Goal: Information Seeking & Learning: Learn about a topic

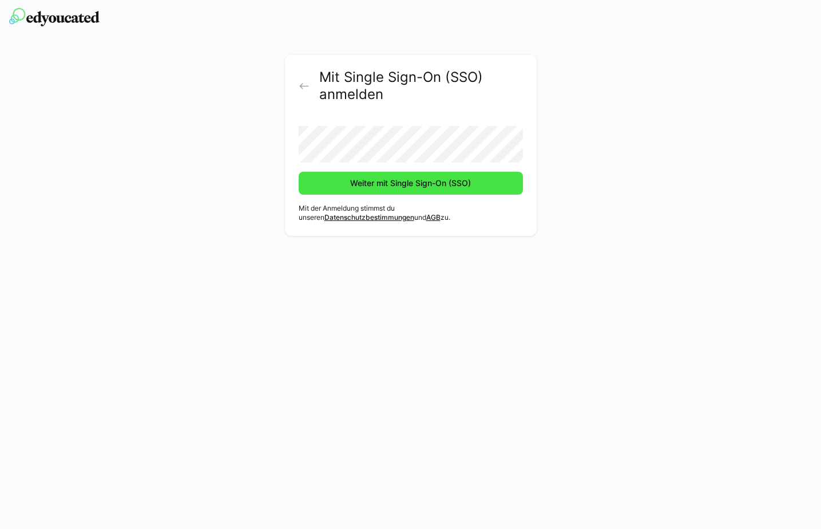
click at [387, 177] on span "Weiter mit Single Sign-On (SSO)" at bounding box center [411, 183] width 224 height 23
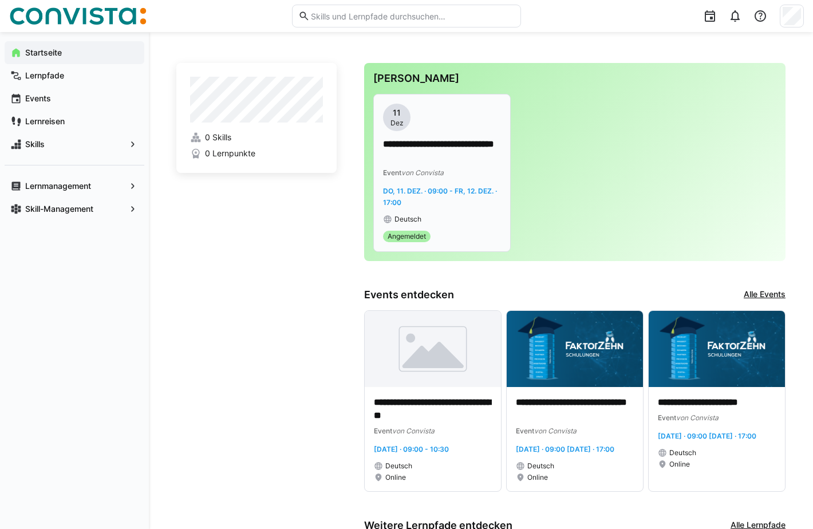
click at [448, 187] on span "Do, 11. Dez. · 09:00 - Fr, 12. Dez. · 17:00" at bounding box center [440, 197] width 114 height 20
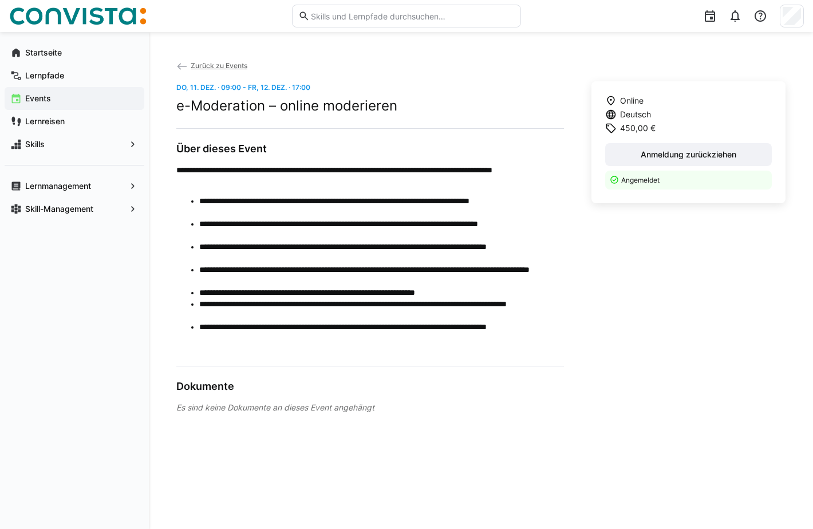
click at [231, 68] on span "Zurück zu Events" at bounding box center [219, 65] width 57 height 9
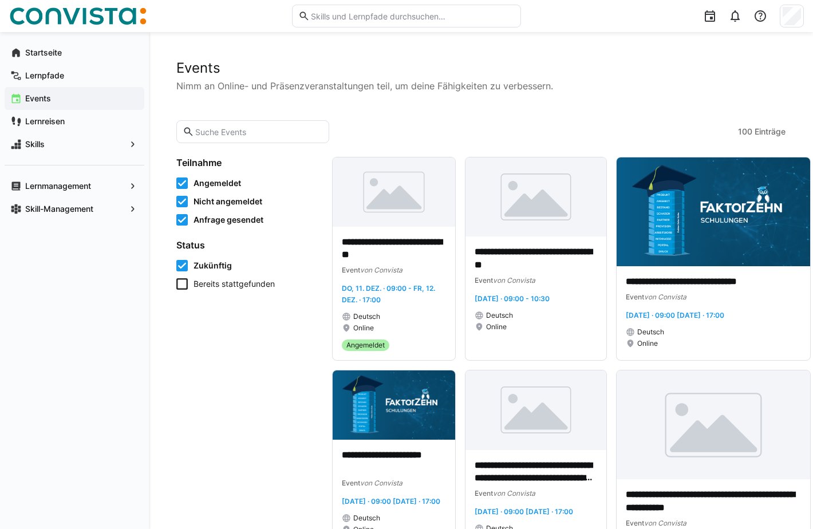
click at [186, 285] on icon at bounding box center [181, 283] width 11 height 11
click at [183, 282] on icon at bounding box center [181, 283] width 11 height 11
click at [177, 199] on icon at bounding box center [181, 201] width 11 height 11
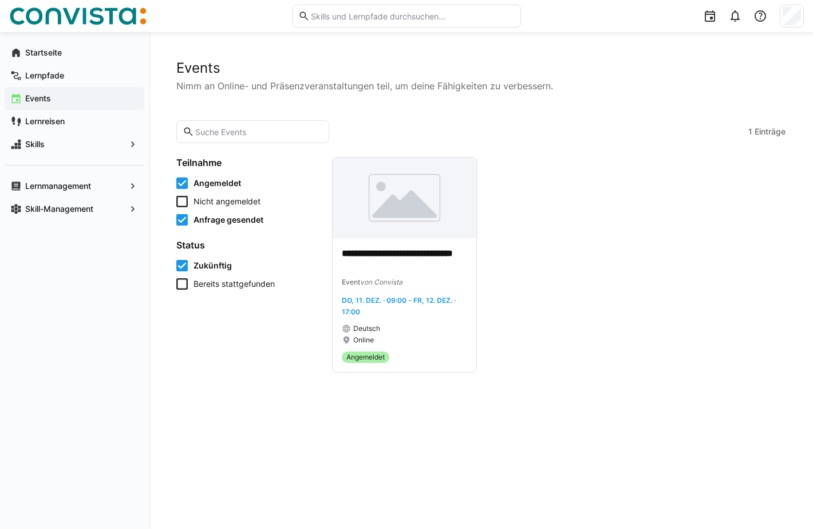
click at [183, 217] on icon at bounding box center [181, 219] width 11 height 11
click at [181, 223] on icon at bounding box center [181, 219] width 11 height 11
click at [182, 220] on icon at bounding box center [181, 219] width 11 height 11
click at [183, 203] on icon at bounding box center [181, 201] width 11 height 11
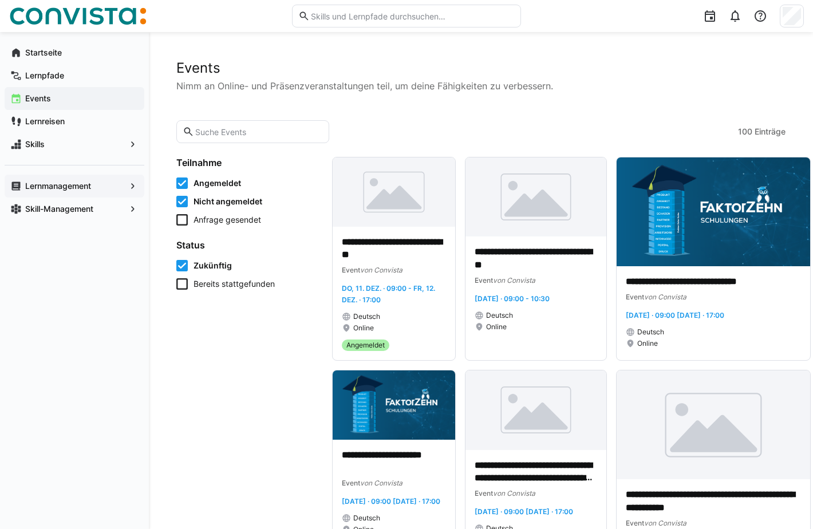
click at [49, 180] on span "Lernmanagement" at bounding box center [74, 185] width 102 height 11
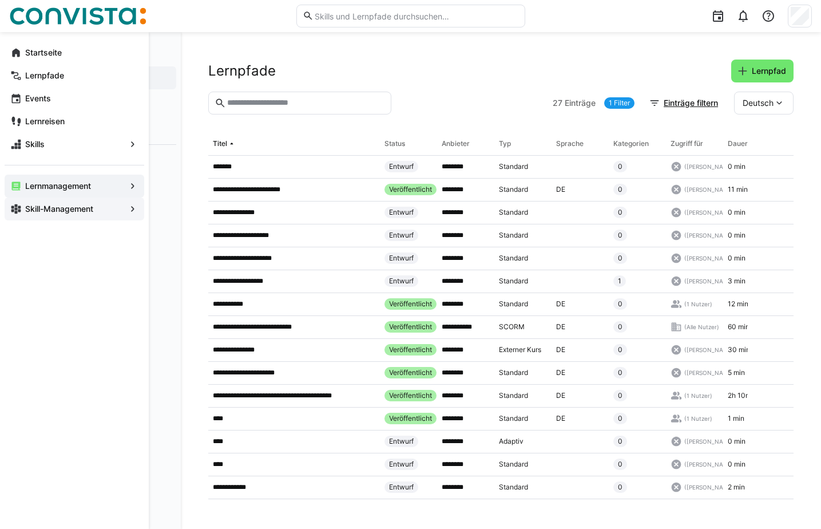
click at [0, 0] on app-navigation-label "Skill-Management" at bounding box center [0, 0] width 0 height 0
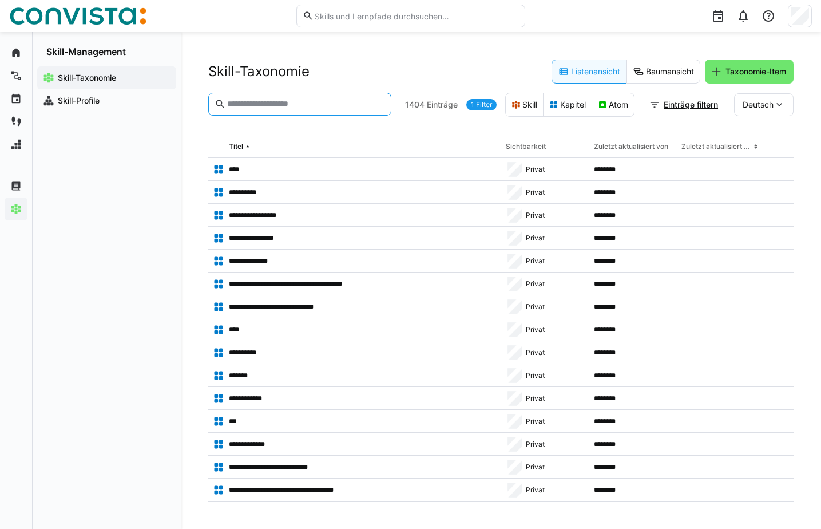
click at [306, 107] on input "text" at bounding box center [305, 104] width 159 height 10
type input "***"
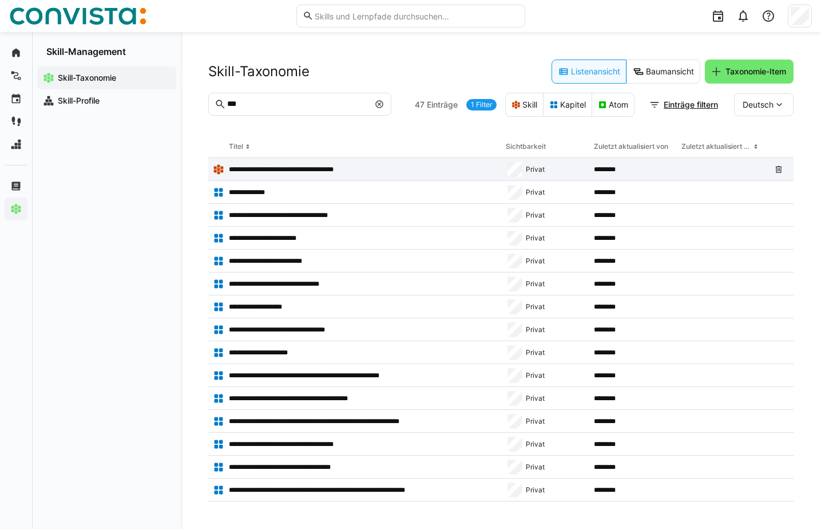
click at [318, 168] on p "**********" at bounding box center [297, 169] width 137 height 9
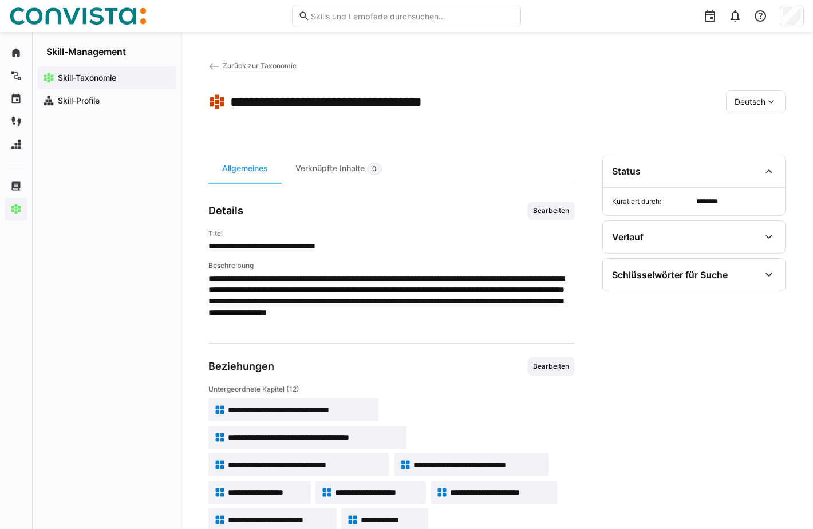
click at [250, 66] on span "Zurück zur Taxonomie" at bounding box center [260, 65] width 74 height 9
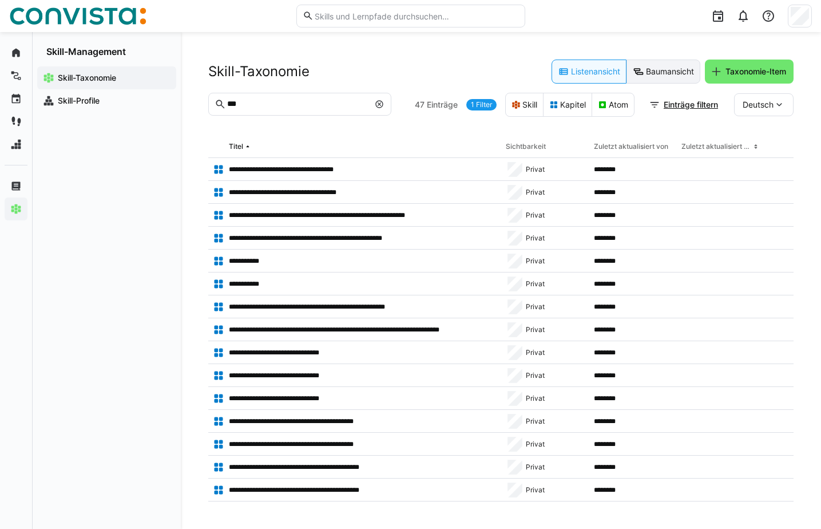
click at [653, 70] on eds-button-option "Baumansicht" at bounding box center [664, 72] width 74 height 24
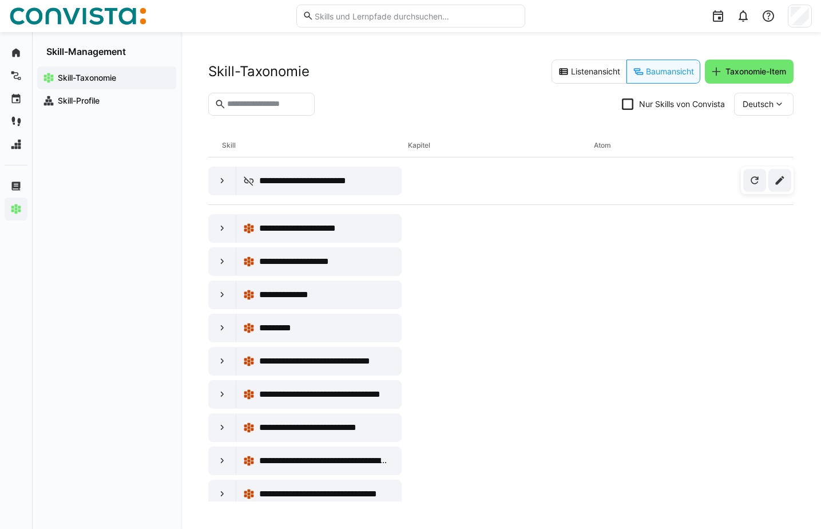
click at [254, 111] on eds-input at bounding box center [261, 104] width 106 height 23
type input "***"
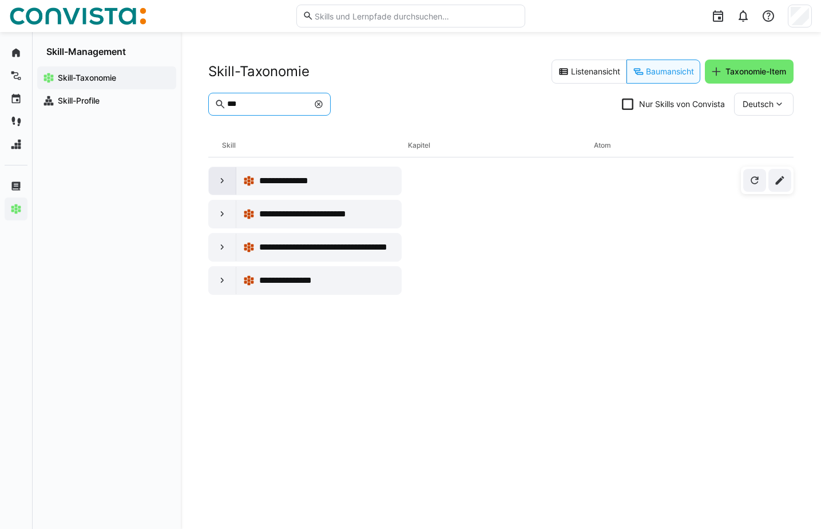
click at [218, 182] on eds-icon at bounding box center [222, 180] width 11 height 11
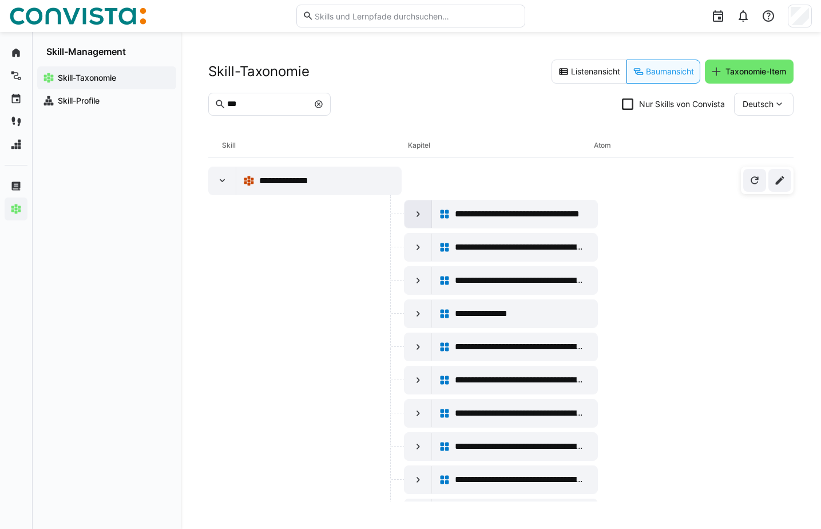
click at [413, 214] on eds-icon at bounding box center [418, 213] width 11 height 11
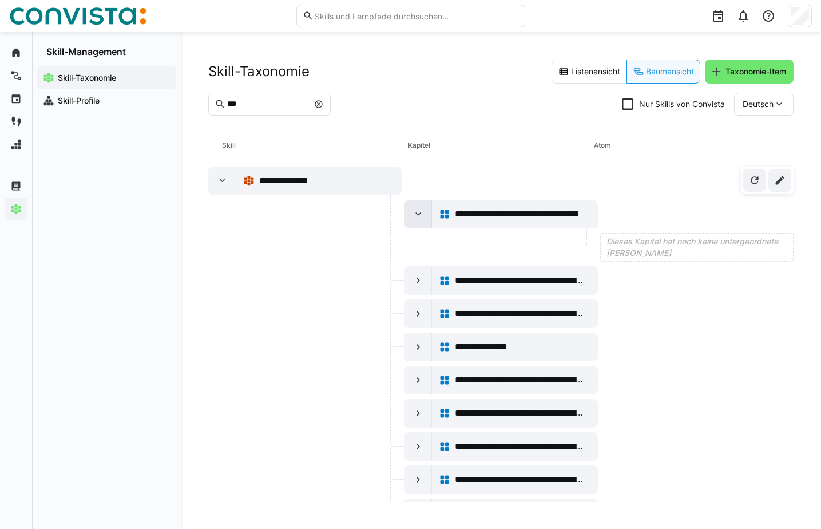
click at [414, 214] on eds-icon at bounding box center [418, 213] width 11 height 11
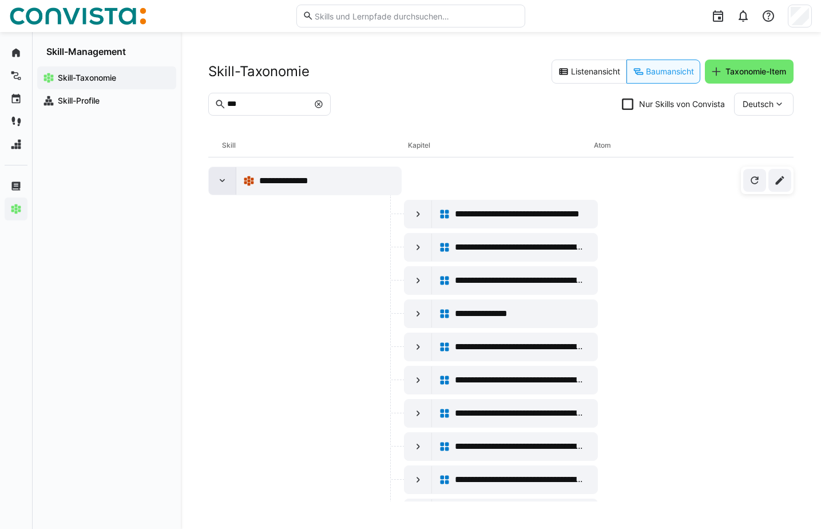
click at [222, 176] on eds-icon at bounding box center [222, 180] width 11 height 11
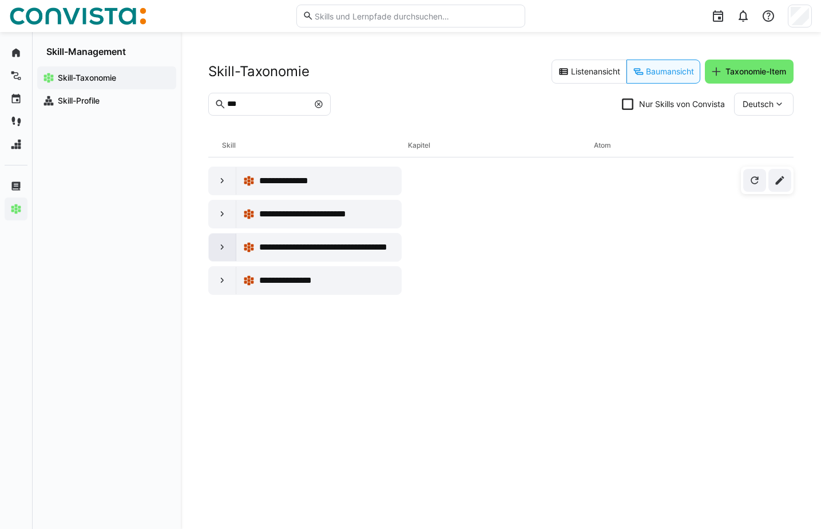
click at [221, 247] on eds-icon at bounding box center [222, 247] width 11 height 11
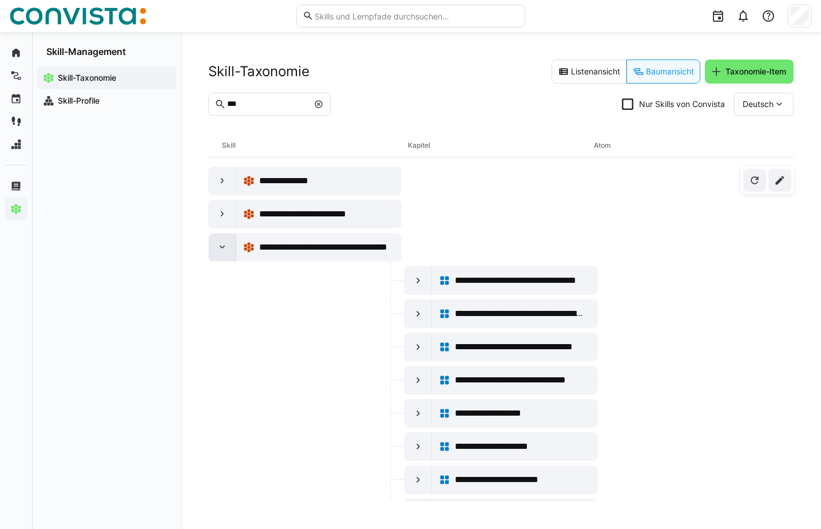
click at [222, 246] on eds-icon at bounding box center [222, 247] width 11 height 11
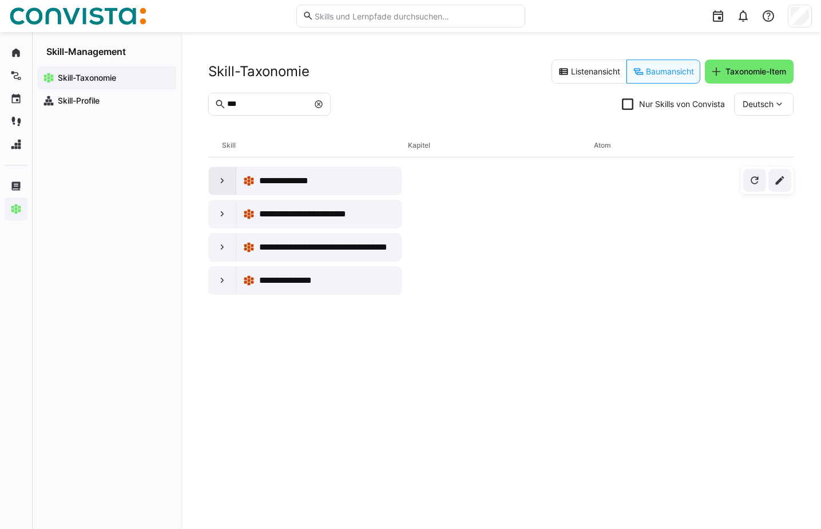
click at [212, 180] on div at bounding box center [222, 180] width 27 height 27
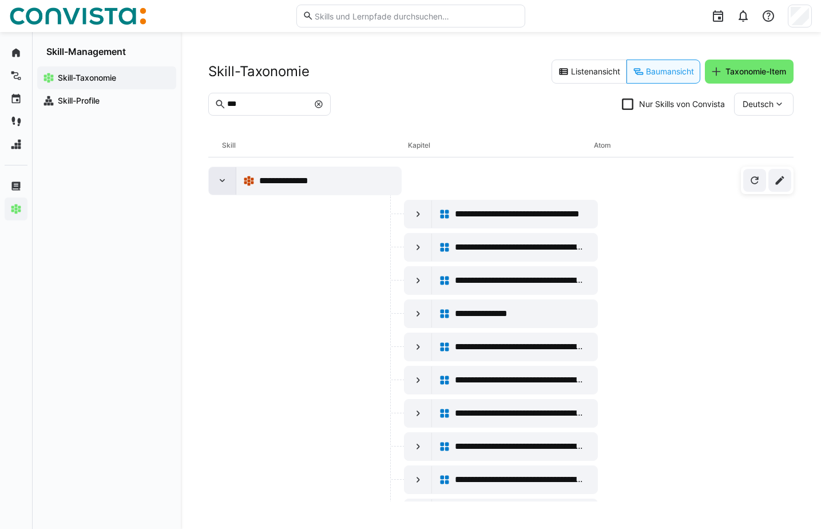
click at [215, 184] on div at bounding box center [222, 180] width 27 height 27
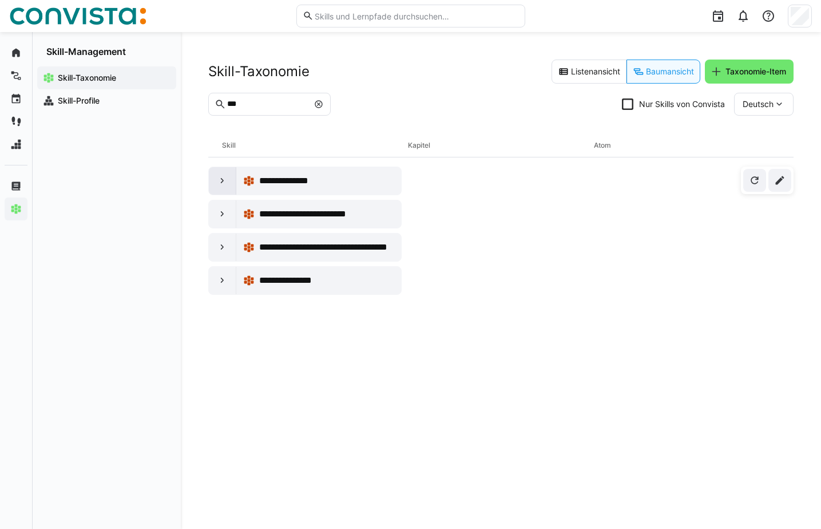
click at [216, 181] on div at bounding box center [222, 180] width 27 height 27
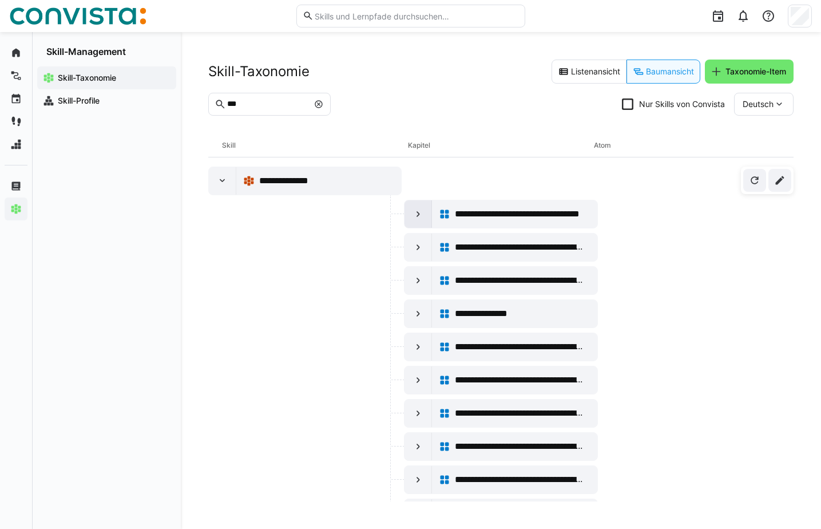
click at [419, 212] on eds-icon at bounding box center [418, 213] width 11 height 11
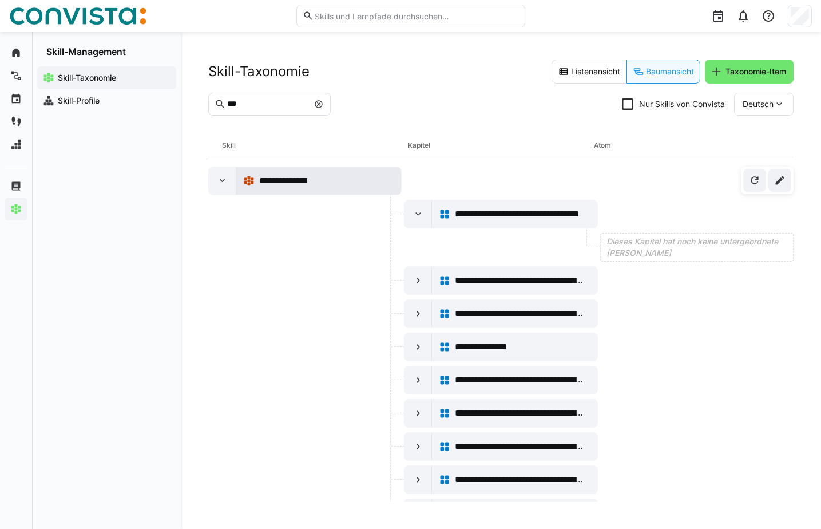
click at [355, 183] on div "**********" at bounding box center [326, 181] width 135 height 14
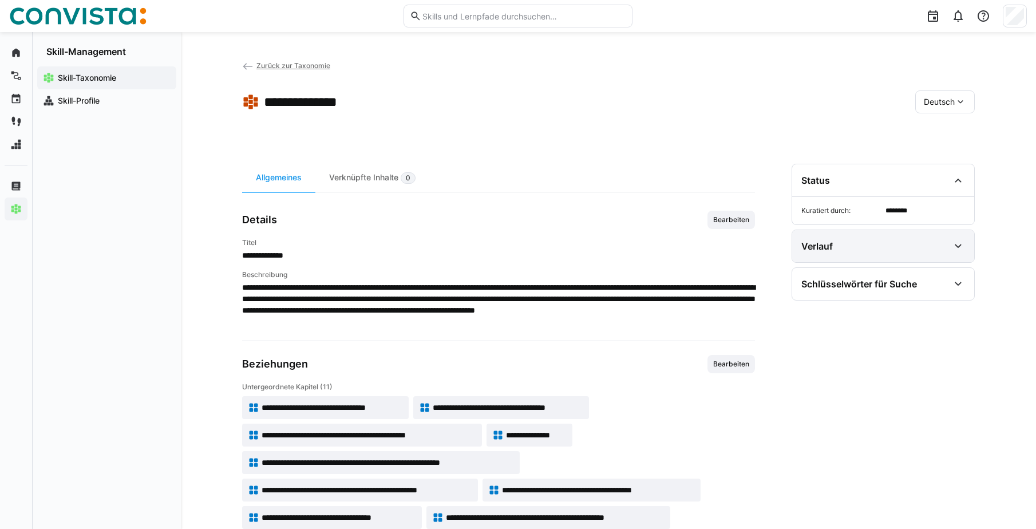
click at [921, 250] on div "Verlauf" at bounding box center [875, 246] width 148 height 14
click at [922, 250] on div "Verlauf" at bounding box center [875, 246] width 148 height 14
click at [930, 289] on div "Schlüsselwörter für Suche" at bounding box center [875, 284] width 148 height 14
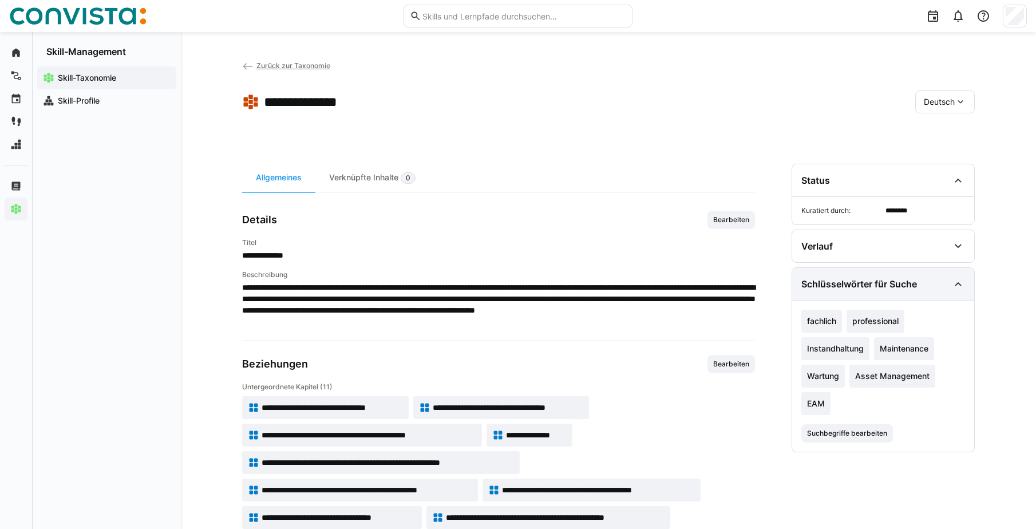
click at [930, 289] on div "Schlüsselwörter für Suche" at bounding box center [875, 284] width 148 height 14
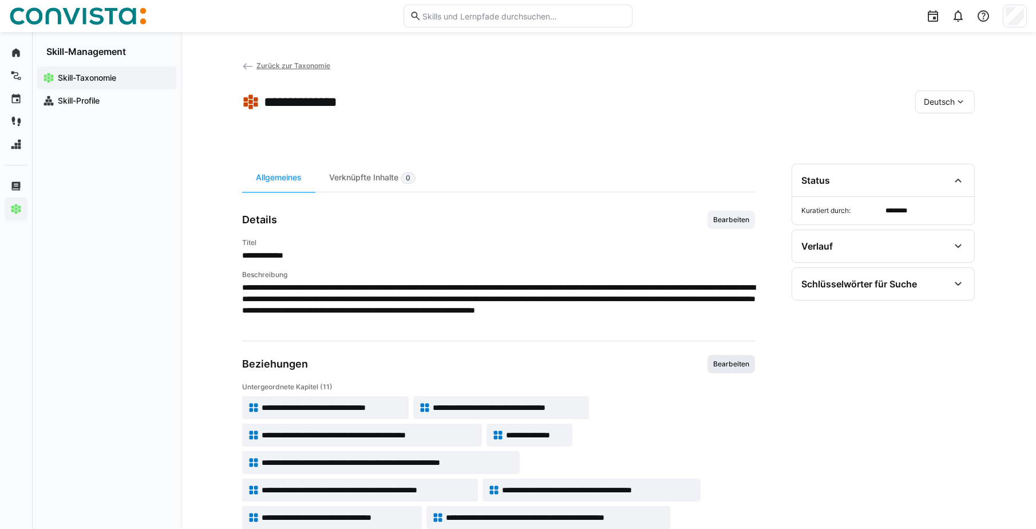
click at [725, 368] on span "Bearbeiten" at bounding box center [731, 363] width 38 height 9
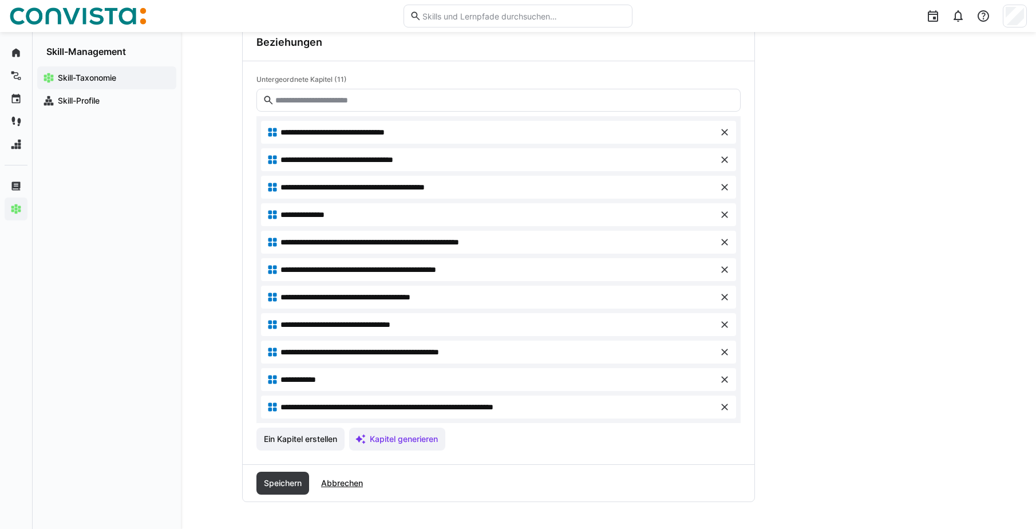
scroll to position [333, 0]
click at [338, 483] on span "Abbrechen" at bounding box center [341, 482] width 45 height 11
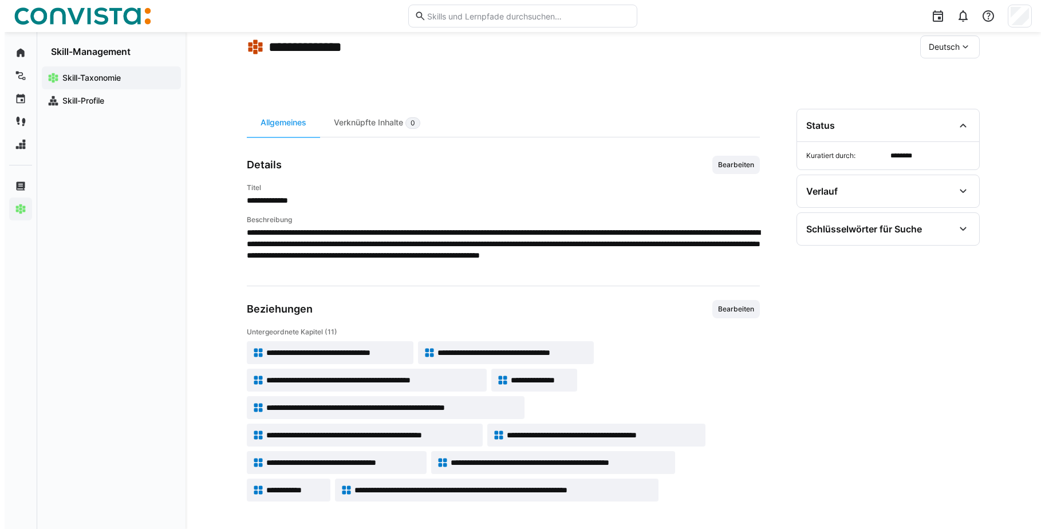
scroll to position [0, 0]
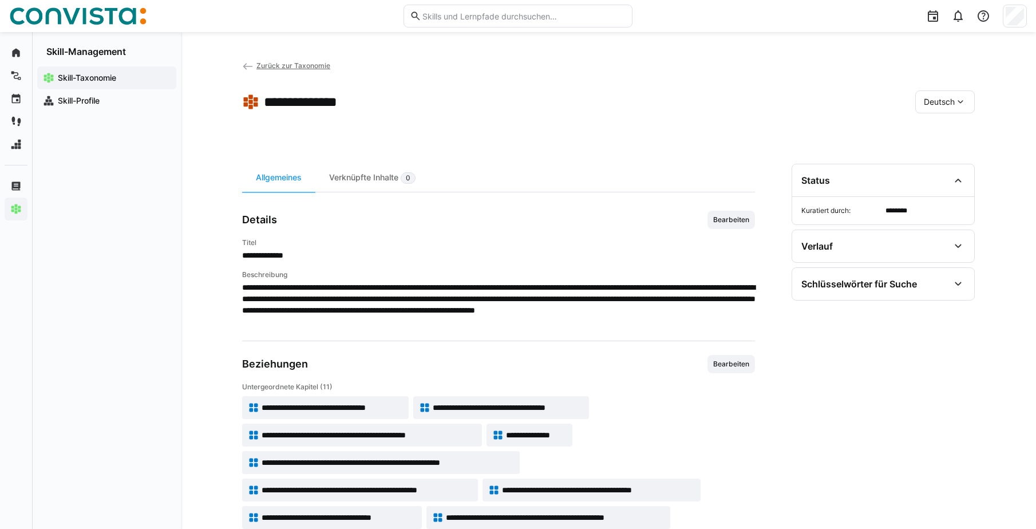
click at [284, 64] on span "Zurück zur Taxonomie" at bounding box center [293, 65] width 74 height 9
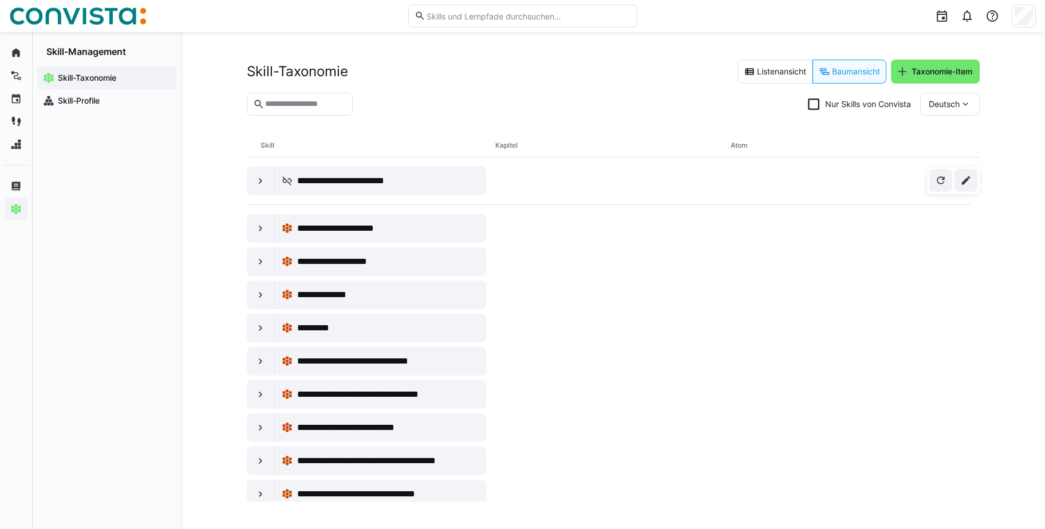
click at [305, 106] on input "text" at bounding box center [305, 104] width 82 height 10
type input "***"
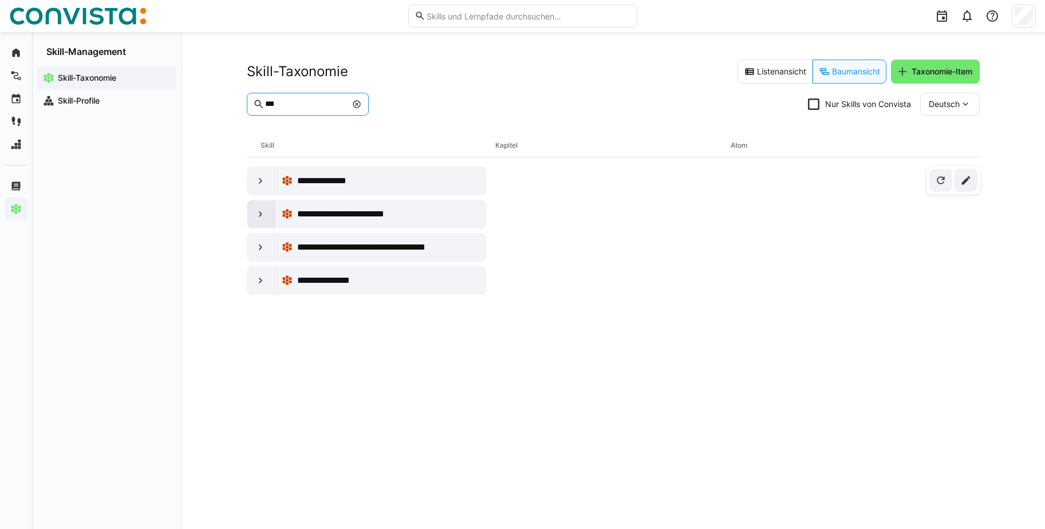
click at [251, 216] on div at bounding box center [260, 213] width 27 height 27
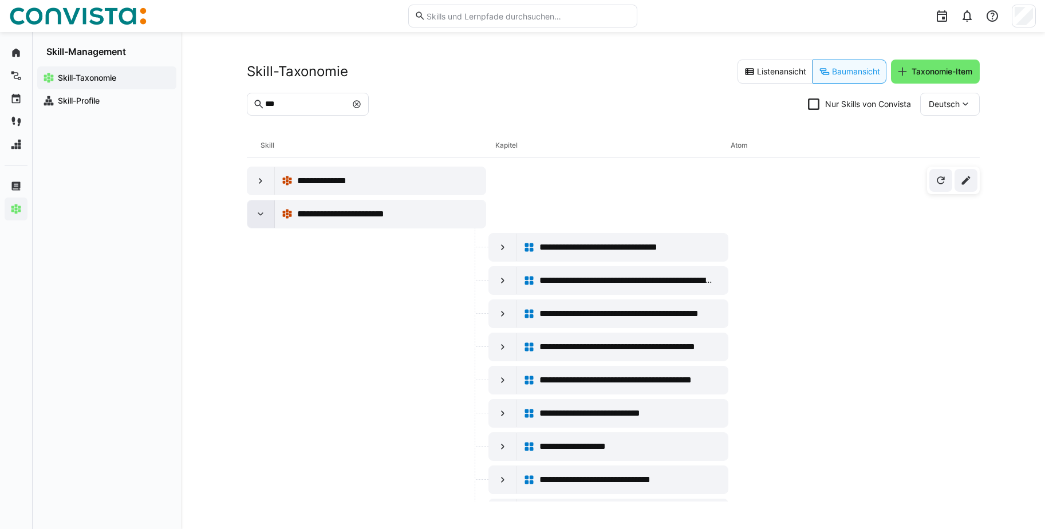
click at [258, 213] on eds-icon at bounding box center [260, 213] width 11 height 11
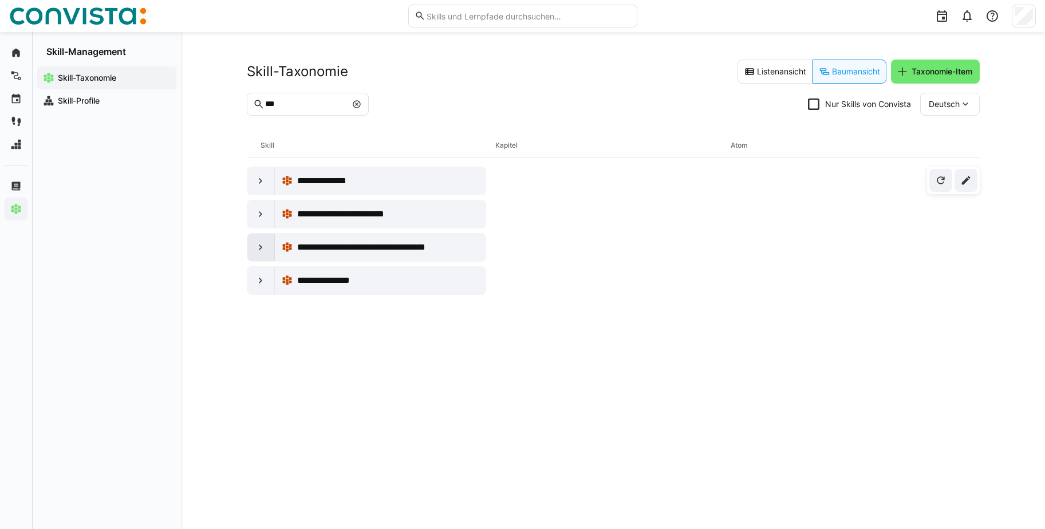
click at [258, 248] on eds-icon at bounding box center [260, 247] width 11 height 11
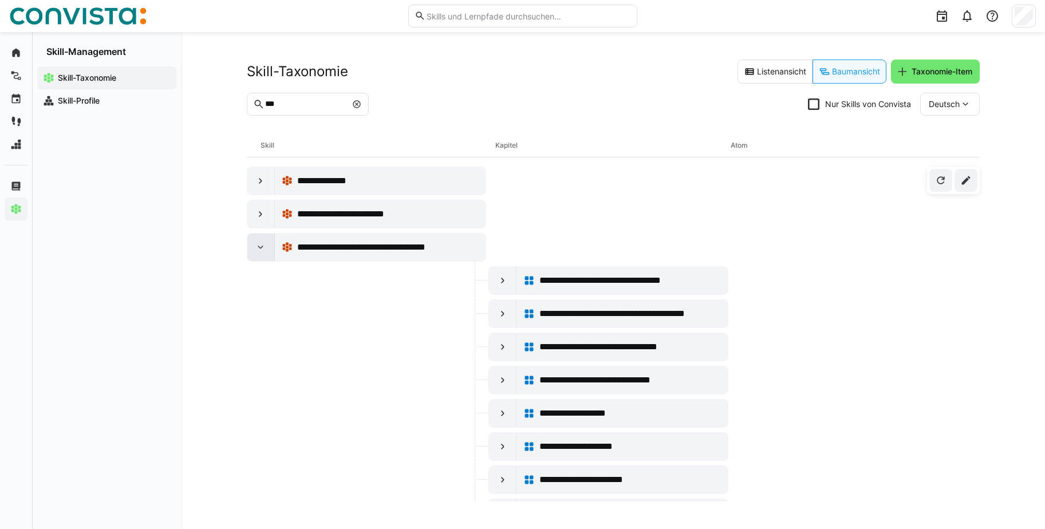
click at [258, 248] on eds-icon at bounding box center [260, 247] width 11 height 11
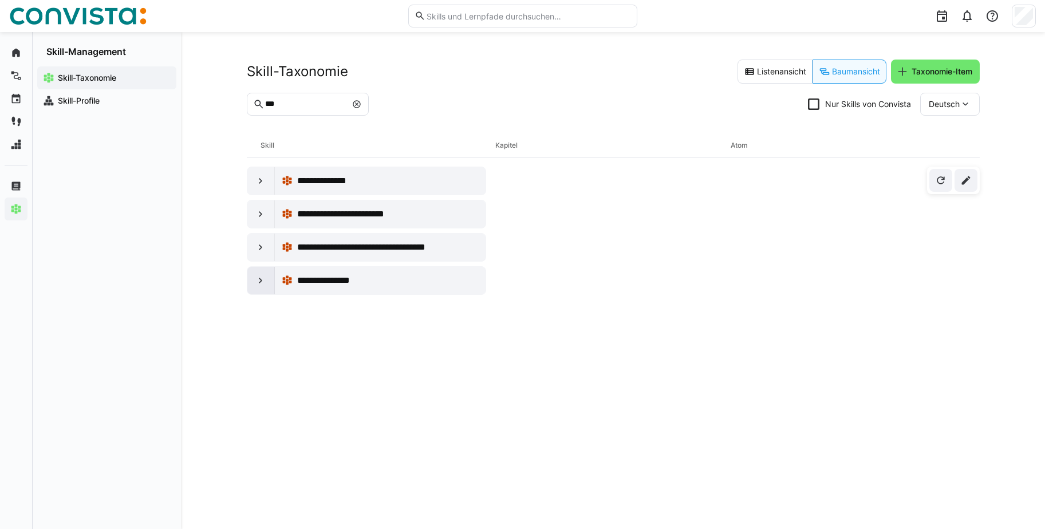
click at [256, 275] on eds-icon at bounding box center [260, 280] width 11 height 11
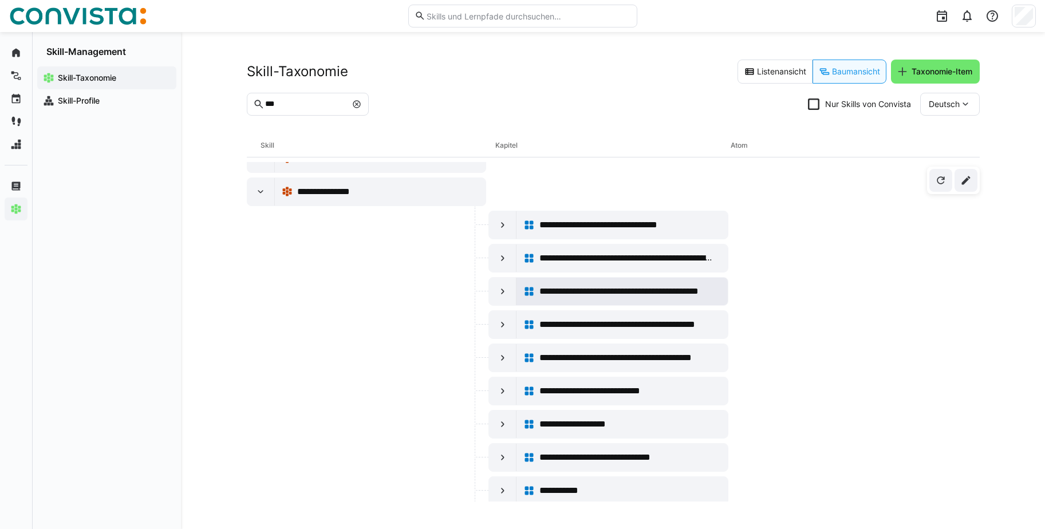
scroll to position [102, 0]
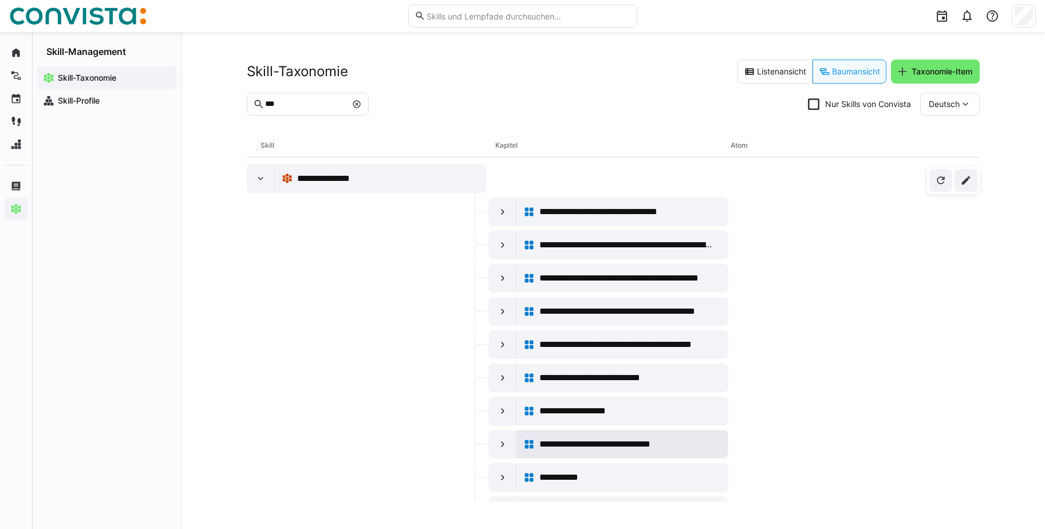
click at [589, 443] on span "**********" at bounding box center [609, 444] width 141 height 14
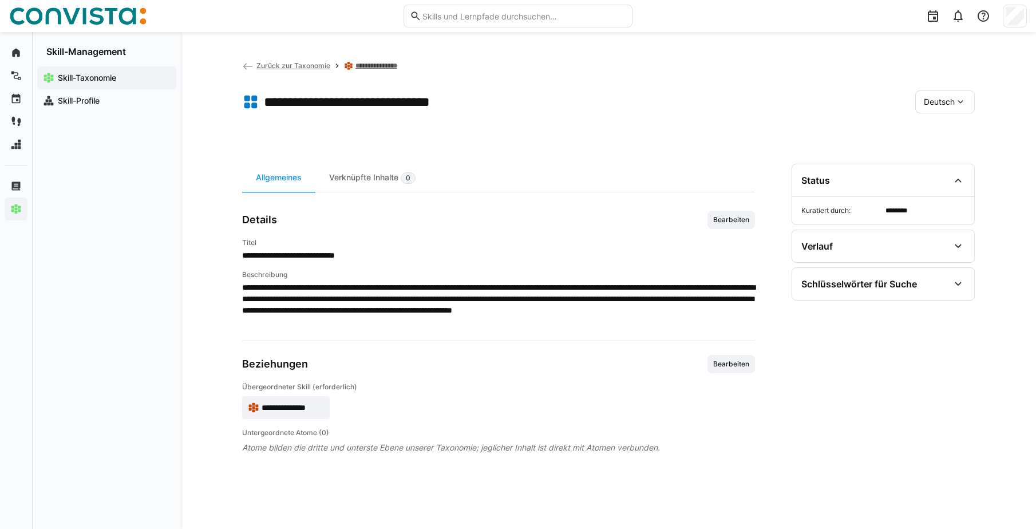
click at [311, 65] on span "Zurück zur Taxonomie" at bounding box center [293, 65] width 74 height 9
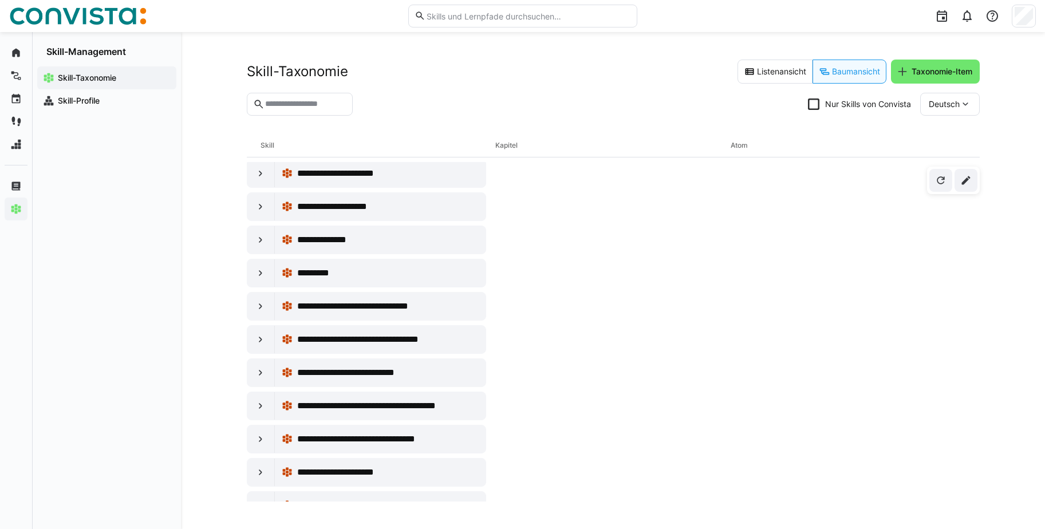
scroll to position [51, 0]
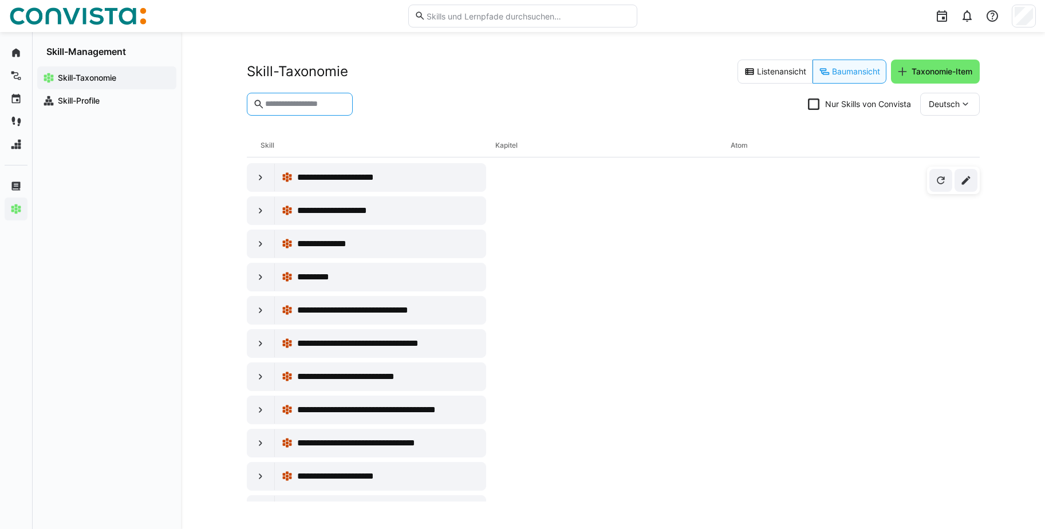
click at [297, 108] on input "text" at bounding box center [305, 104] width 82 height 10
type input "***"
